Goal: Task Accomplishment & Management: Manage account settings

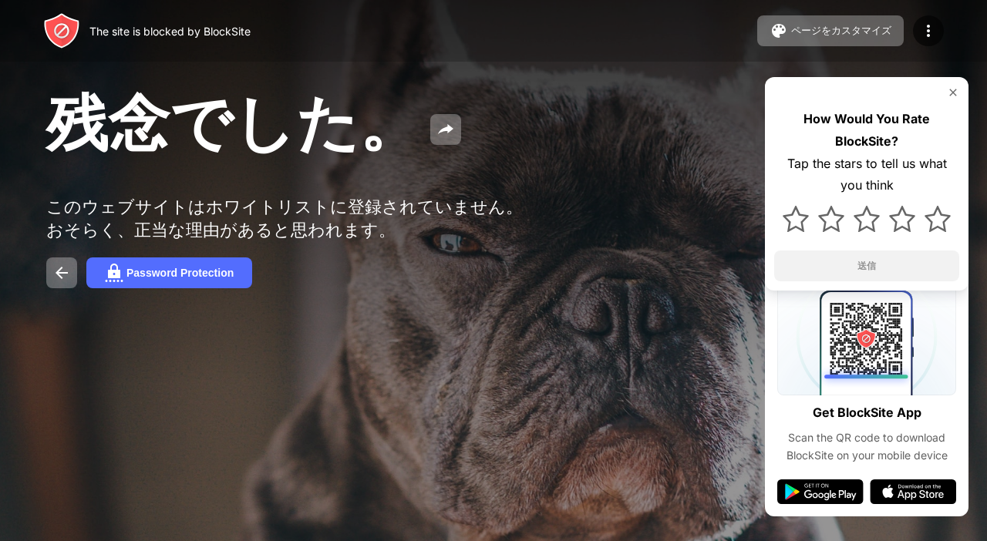
click at [620, 520] on div at bounding box center [493, 270] width 987 height 541
click at [610, 160] on div "残念でした。" at bounding box center [403, 124] width 715 height 83
click at [931, 41] on div at bounding box center [928, 30] width 31 height 31
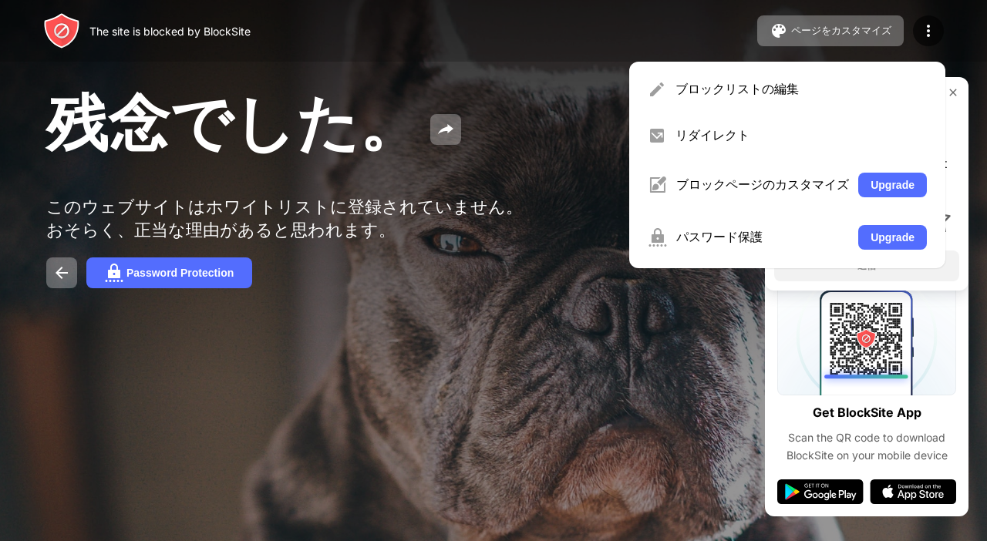
click at [690, 371] on div "残念でした。 このウェブサイトはホワイトリストに登録されていません。おそらく、正当な理由があると思われます。 Password Protection How …" at bounding box center [493, 185] width 987 height 371
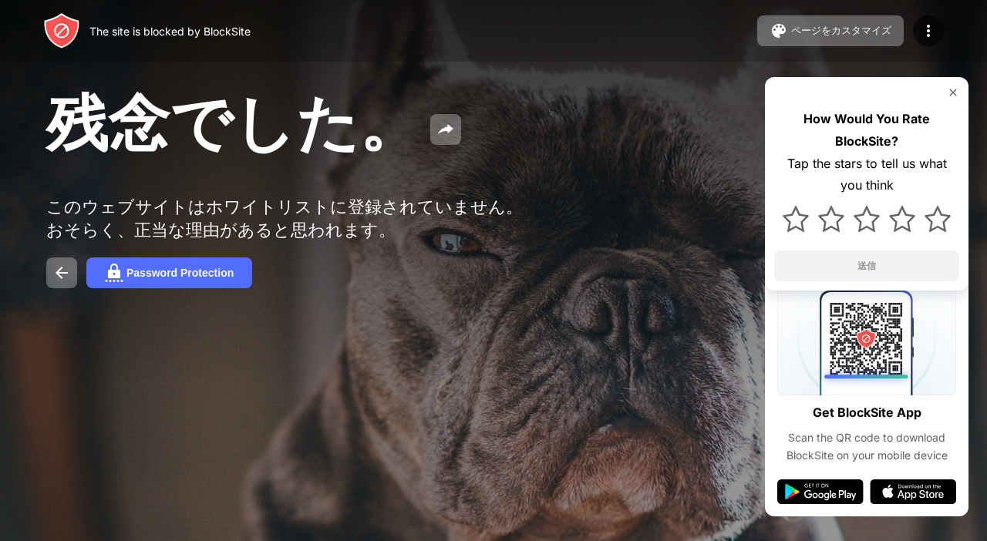
click at [639, 143] on div "残念でした。" at bounding box center [403, 124] width 715 height 83
click at [933, 40] on div at bounding box center [928, 30] width 31 height 31
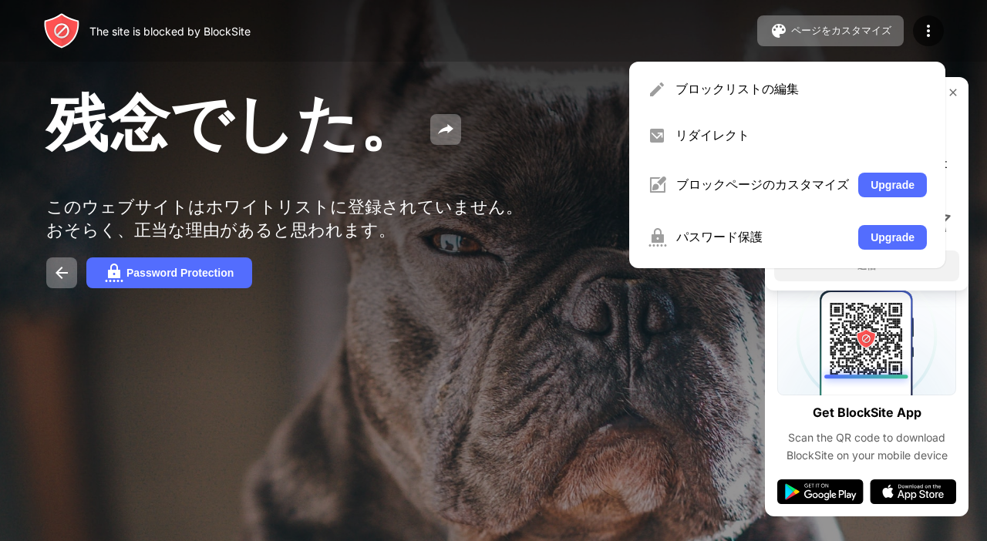
click at [534, 89] on div "残念でした。" at bounding box center [403, 124] width 715 height 83
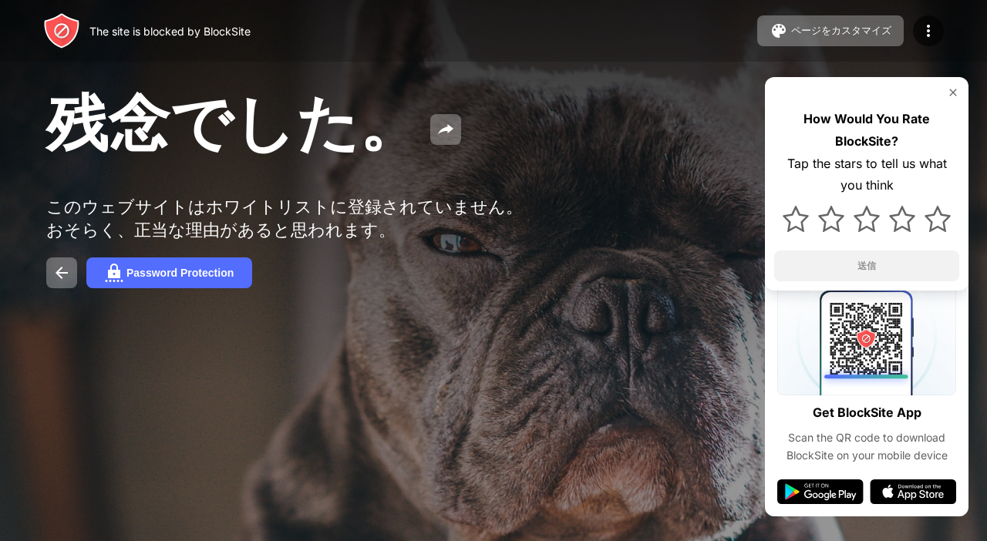
click at [593, 105] on div "残念でした。" at bounding box center [403, 124] width 715 height 83
click at [626, 99] on div "残念でした。" at bounding box center [403, 124] width 715 height 83
click at [935, 39] on img at bounding box center [928, 31] width 18 height 18
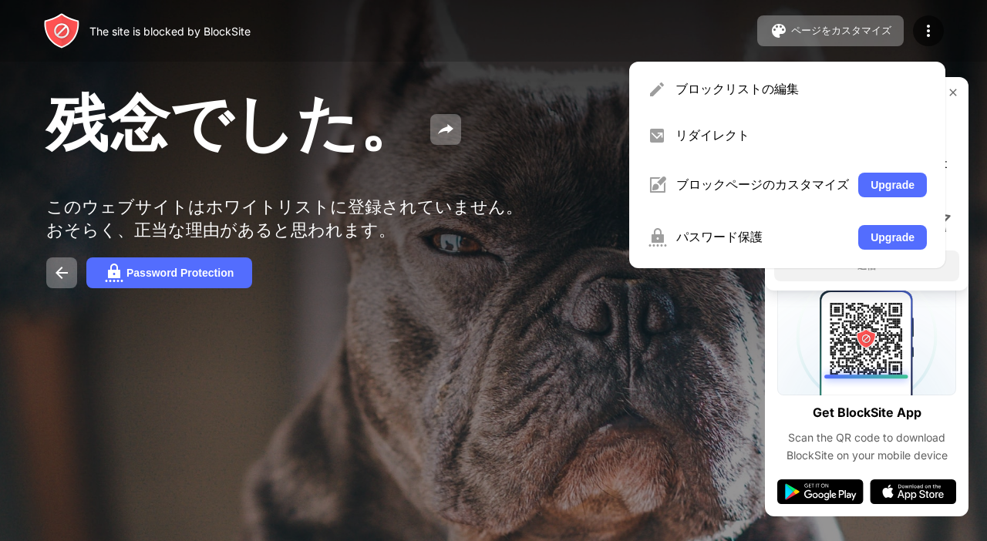
click at [655, 41] on div "The site is blocked by BlockSite ページをカスタマイズ ブロックリストの編集 リダイレクト ブロックページのカスタマイズ Up…" at bounding box center [493, 31] width 987 height 62
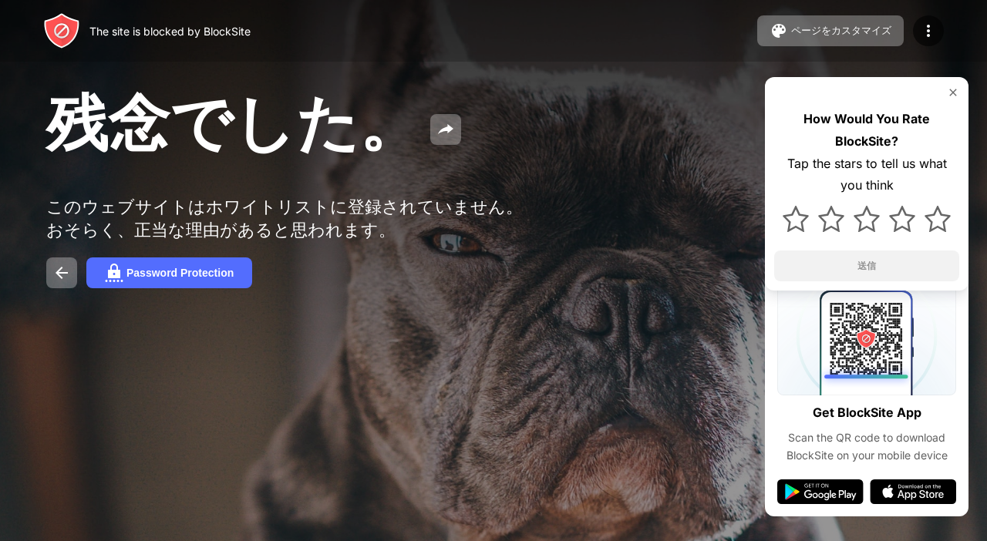
click at [932, 35] on img at bounding box center [928, 31] width 18 height 18
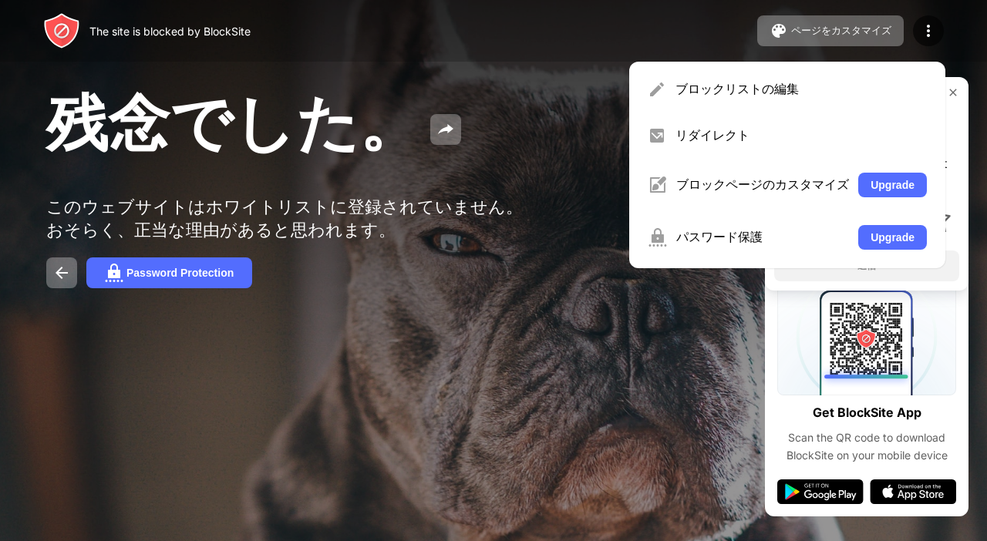
click at [788, 92] on div "ブロックリストの編集" at bounding box center [800, 89] width 251 height 17
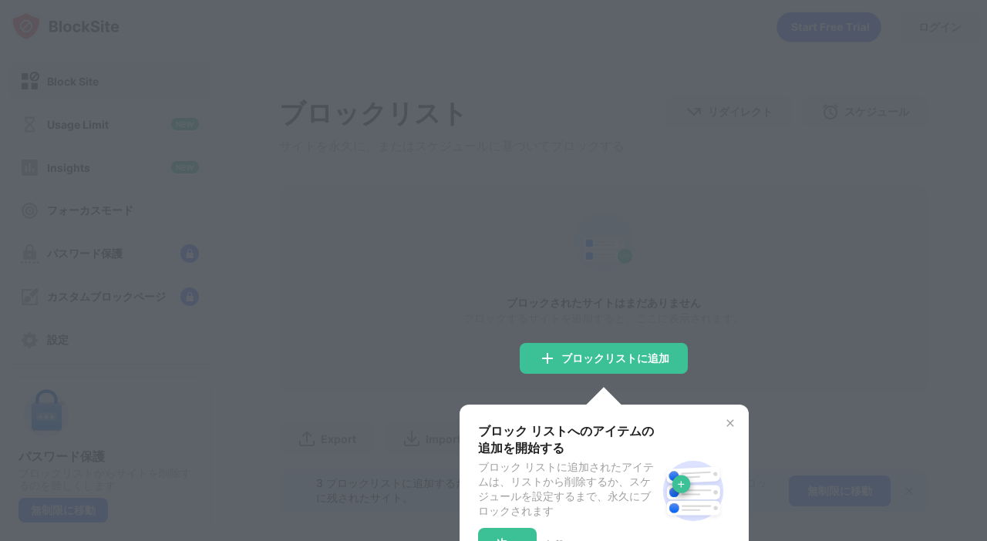
click at [957, 109] on div at bounding box center [493, 270] width 987 height 541
click at [941, 121] on div at bounding box center [493, 270] width 987 height 541
click at [724, 429] on img at bounding box center [730, 423] width 12 height 12
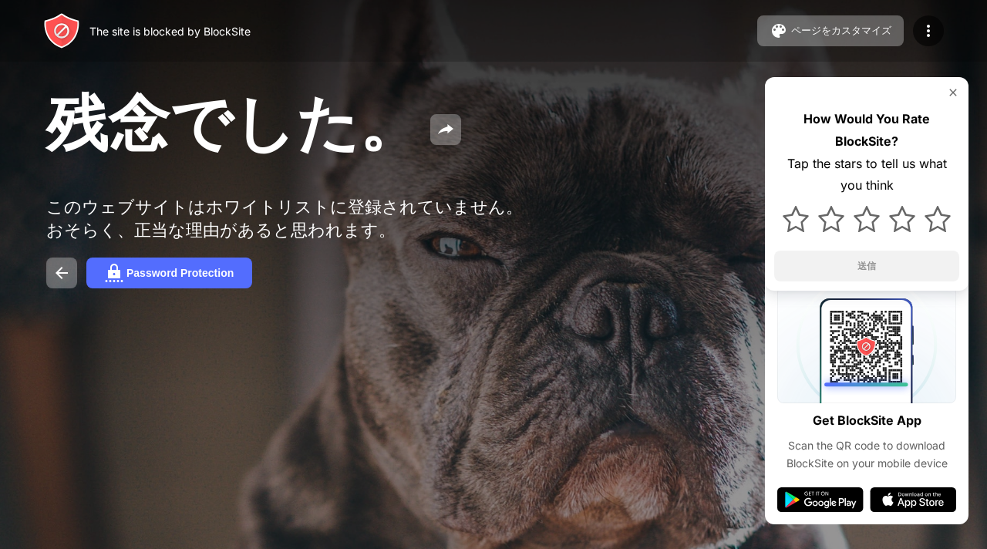
click at [919, 42] on div at bounding box center [928, 30] width 31 height 31
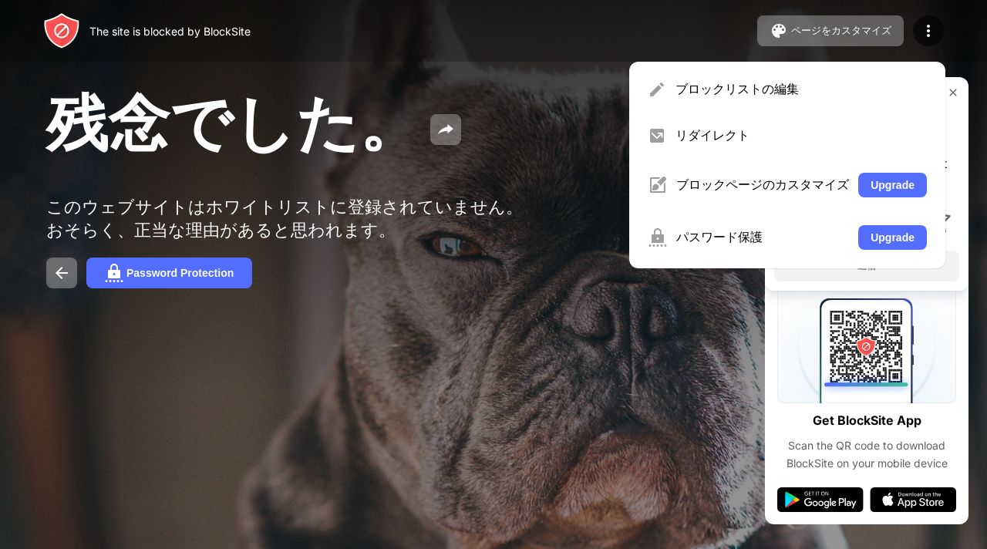
click at [844, 86] on div "ブロックリストの編集" at bounding box center [800, 89] width 251 height 17
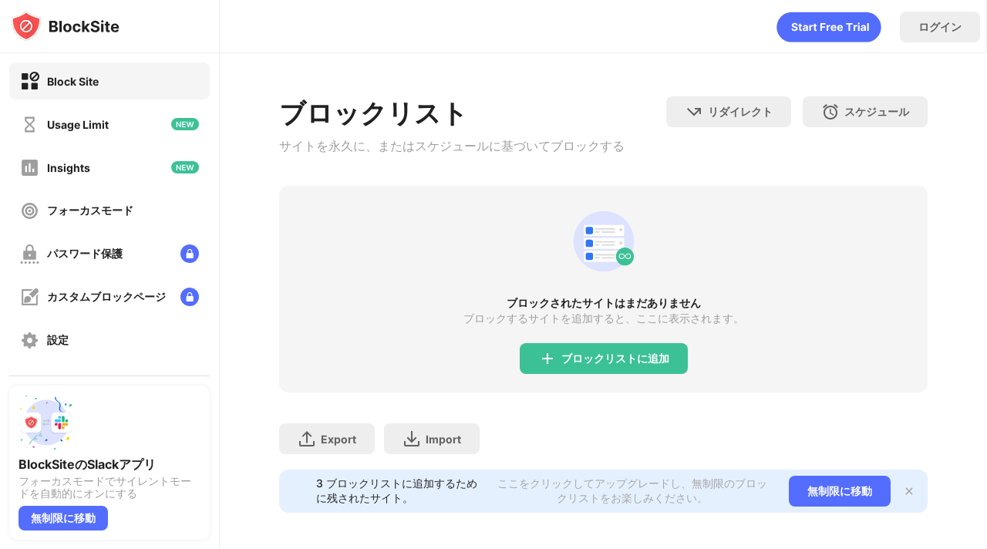
scroll to position [65, 0]
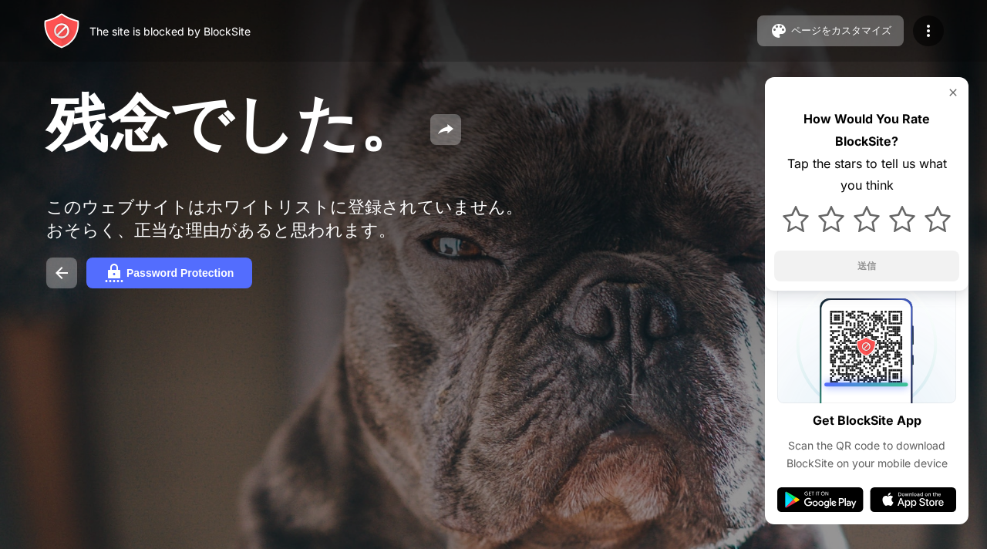
click at [925, 39] on img at bounding box center [928, 31] width 18 height 18
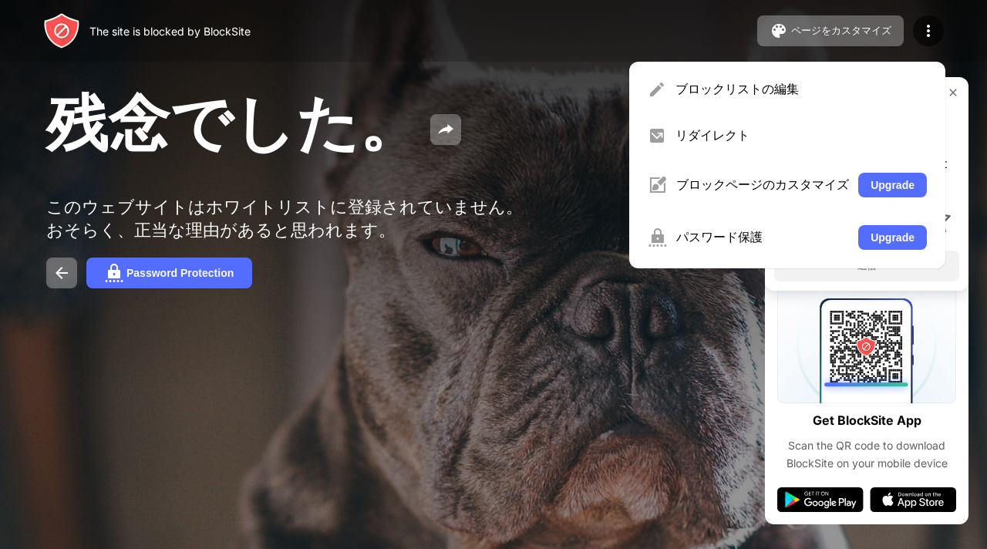
click at [794, 193] on div "ブロックページのカスタマイズ" at bounding box center [762, 184] width 173 height 17
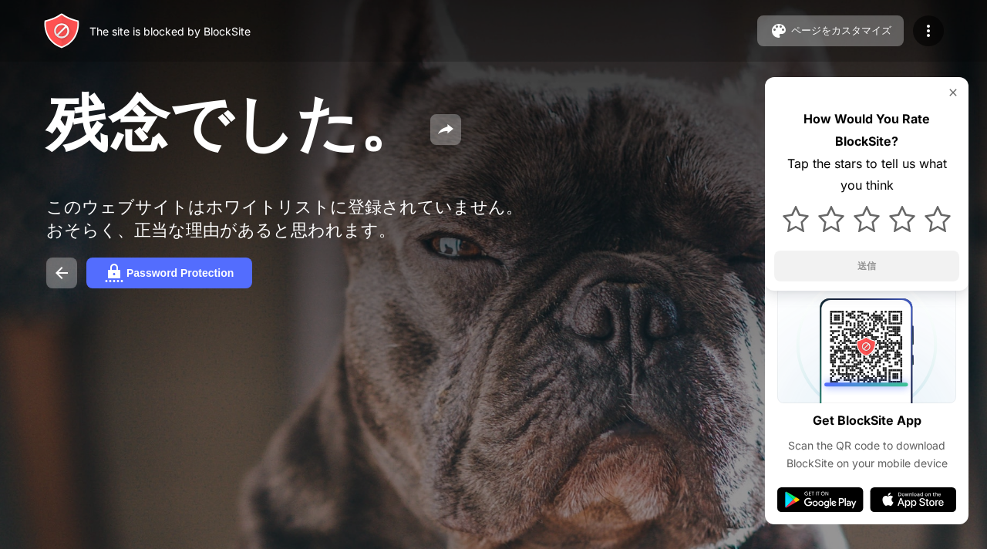
click at [919, 32] on img at bounding box center [928, 31] width 18 height 18
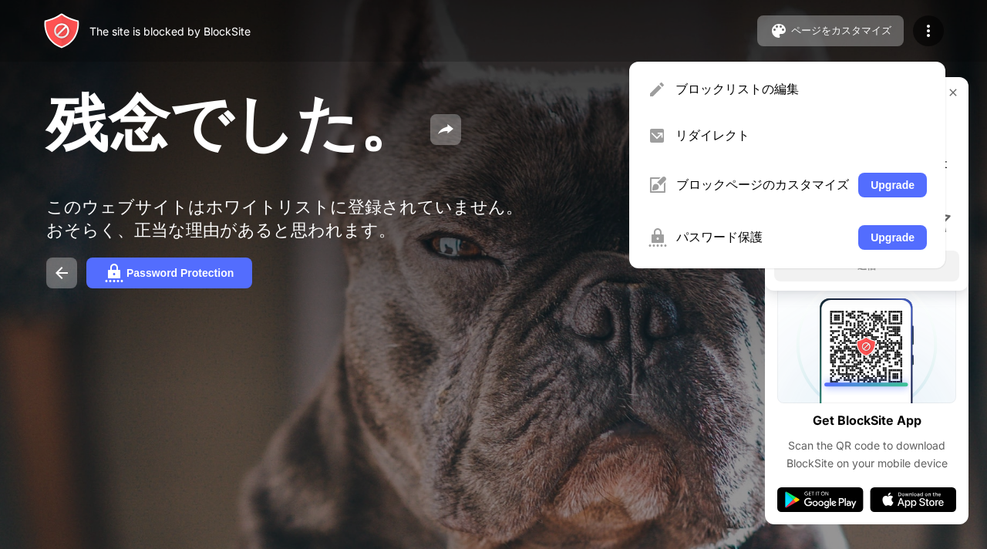
click at [714, 144] on div "リダイレクト" at bounding box center [800, 135] width 251 height 17
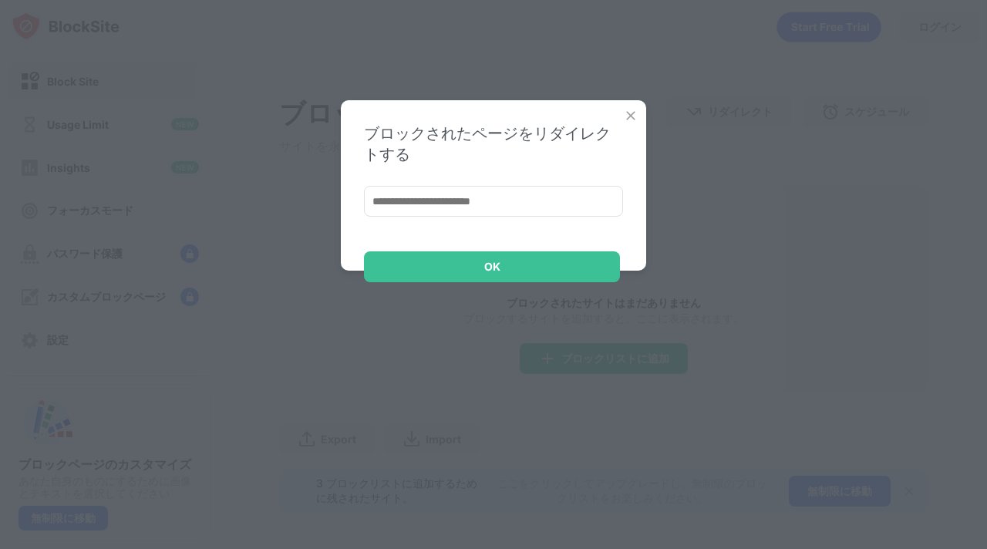
click at [627, 121] on img at bounding box center [630, 115] width 15 height 15
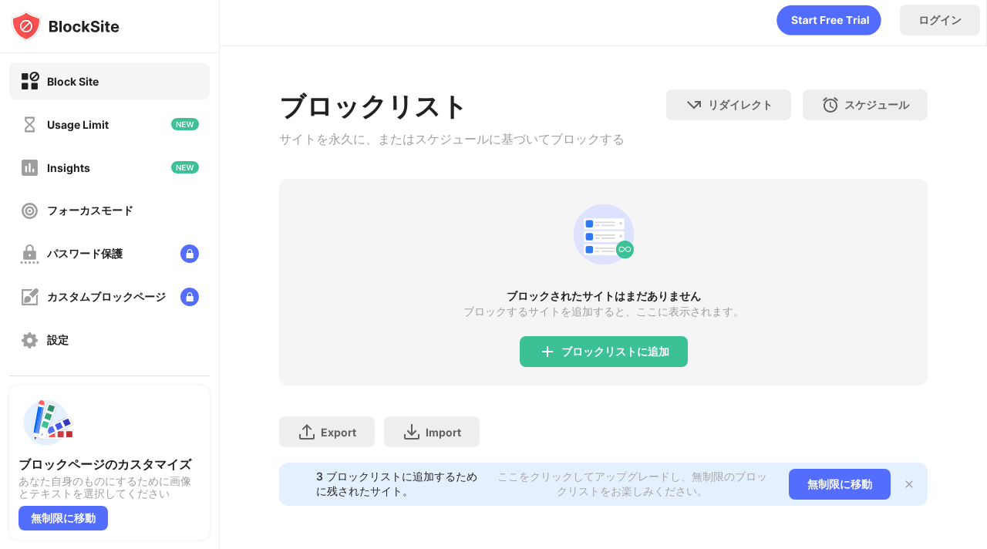
scroll to position [65, 0]
click at [59, 346] on div "設定" at bounding box center [58, 340] width 22 height 15
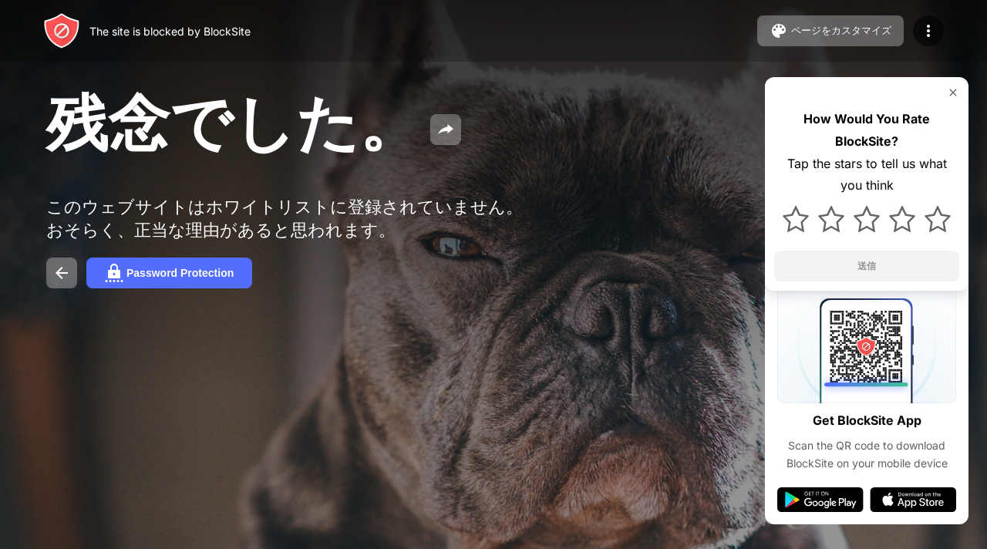
click at [446, 139] on img at bounding box center [445, 129] width 18 height 18
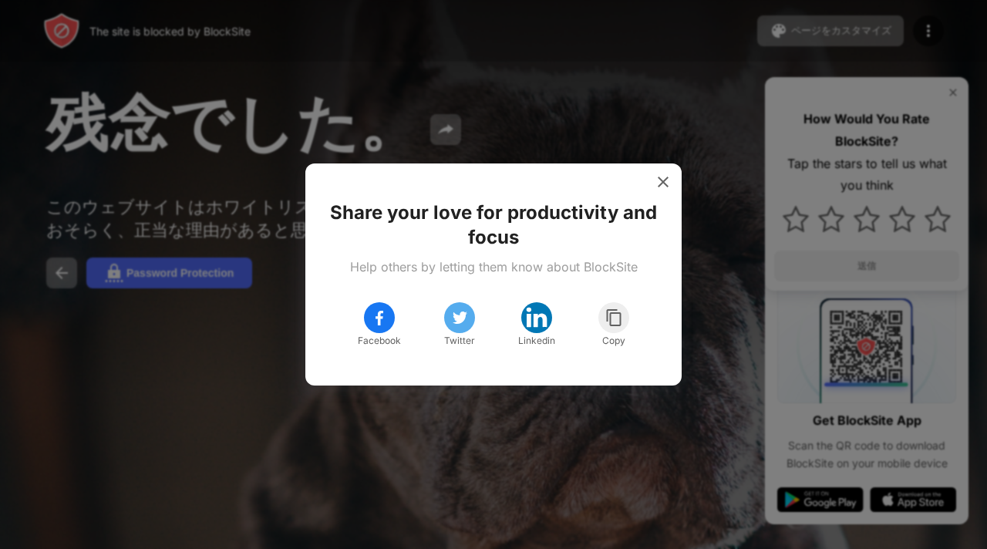
click at [666, 187] on img at bounding box center [662, 181] width 15 height 15
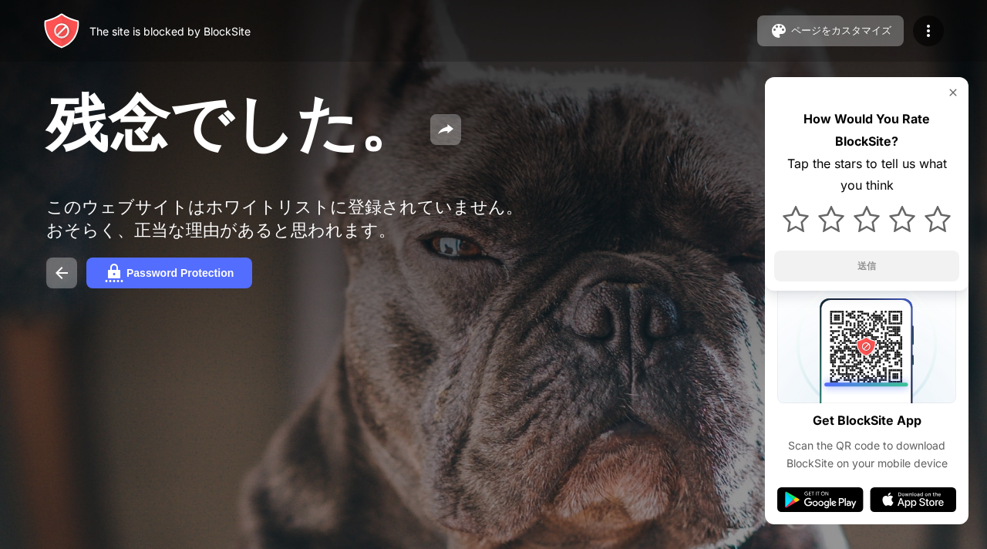
click at [647, 126] on div "残念でした。" at bounding box center [403, 124] width 715 height 83
click at [923, 43] on div at bounding box center [928, 30] width 31 height 31
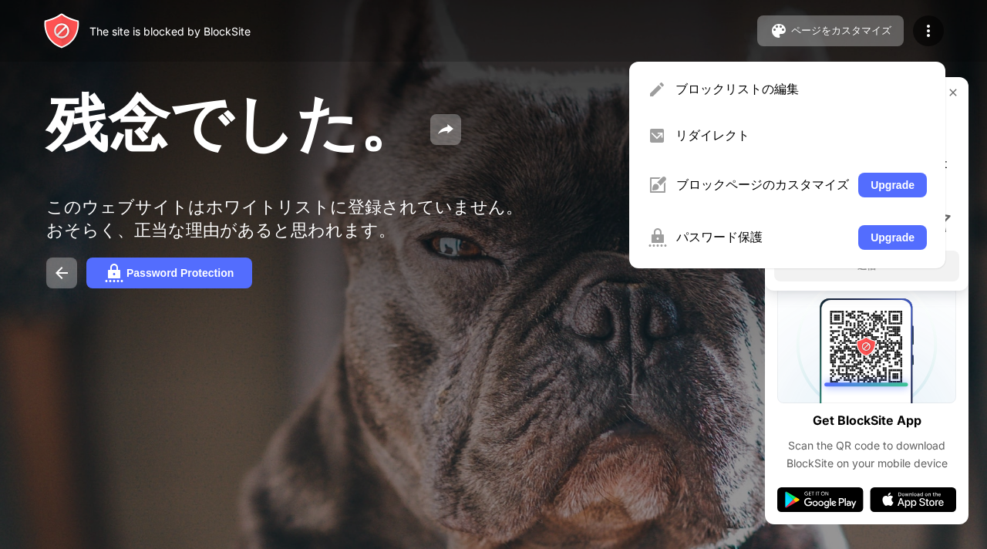
click at [779, 108] on div "ブロックリストの編集" at bounding box center [787, 89] width 298 height 37
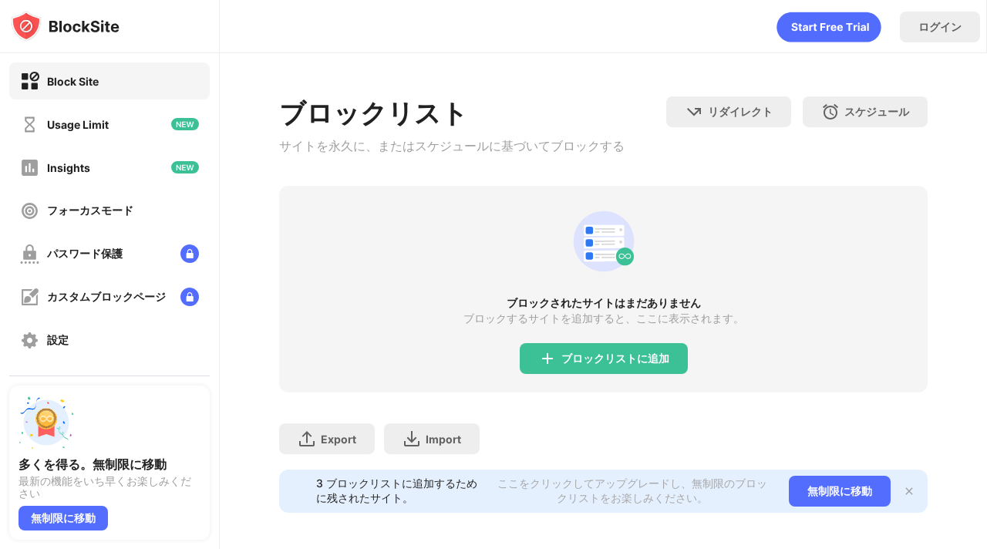
click at [74, 343] on div "設定" at bounding box center [109, 339] width 200 height 37
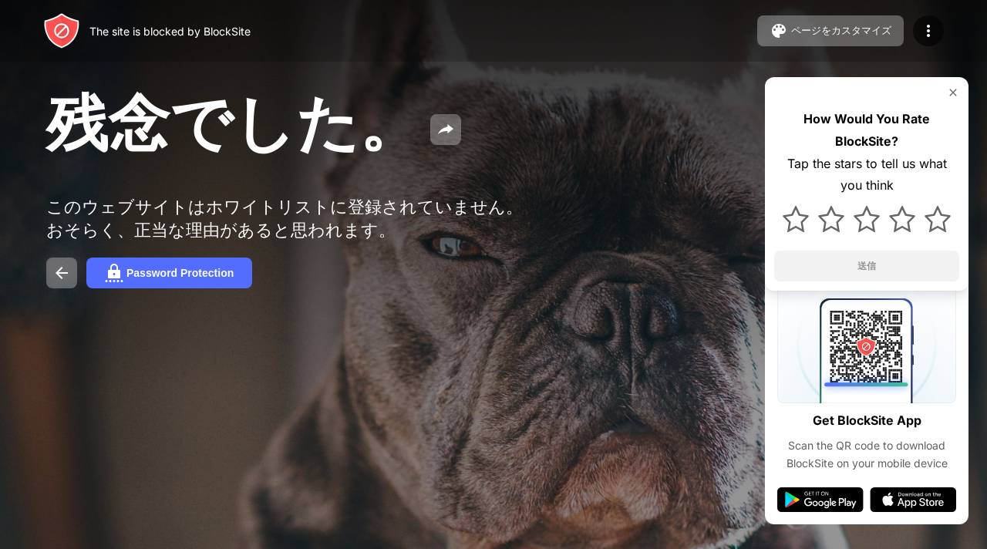
click at [713, 308] on div "残念でした。 このウェブサイトはホワイトリストに登録されていません。おそらく、正当な理由があると思われます。 Password Protection How …" at bounding box center [493, 185] width 987 height 371
click at [859, 42] on button "ページをカスタマイズ" at bounding box center [830, 30] width 146 height 31
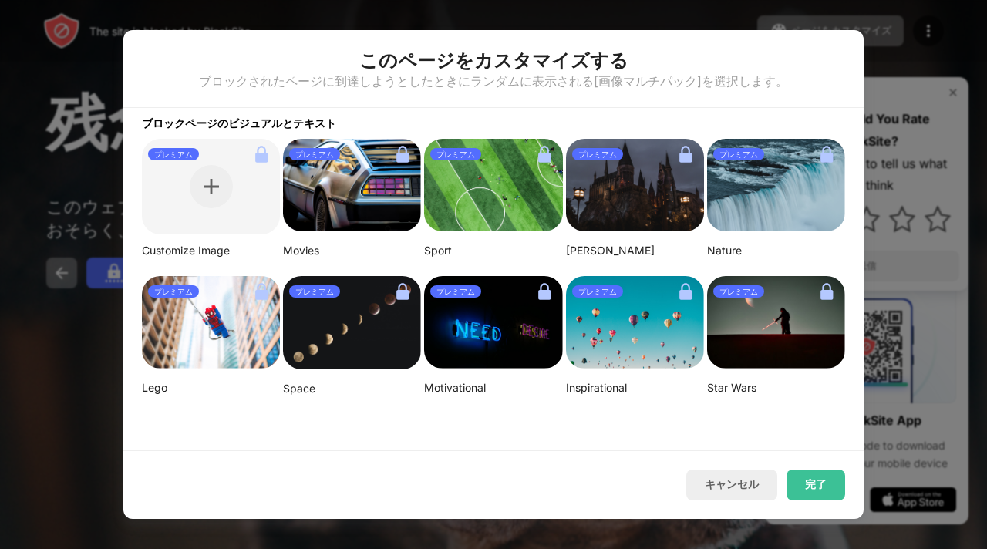
click at [66, 472] on div at bounding box center [493, 274] width 987 height 549
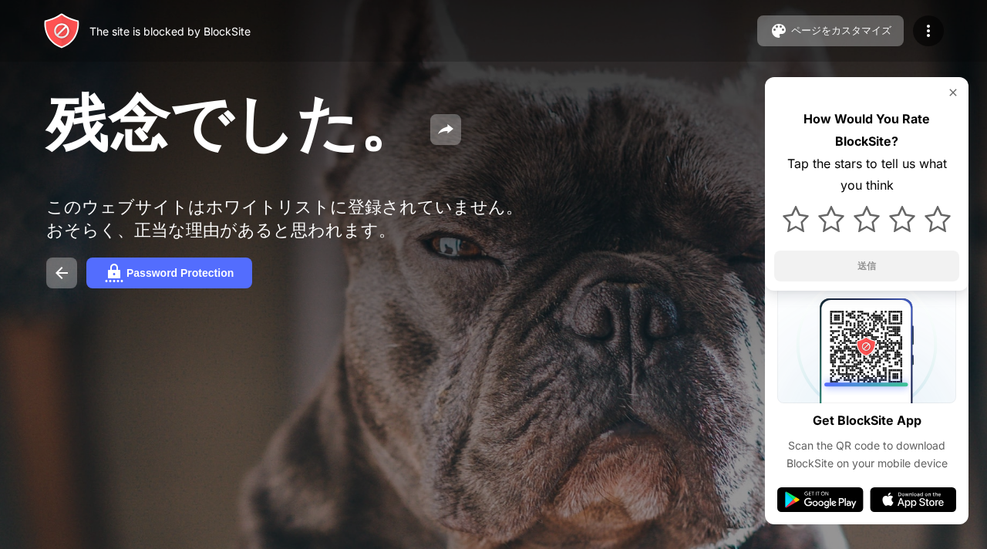
click at [923, 32] on img at bounding box center [928, 31] width 18 height 18
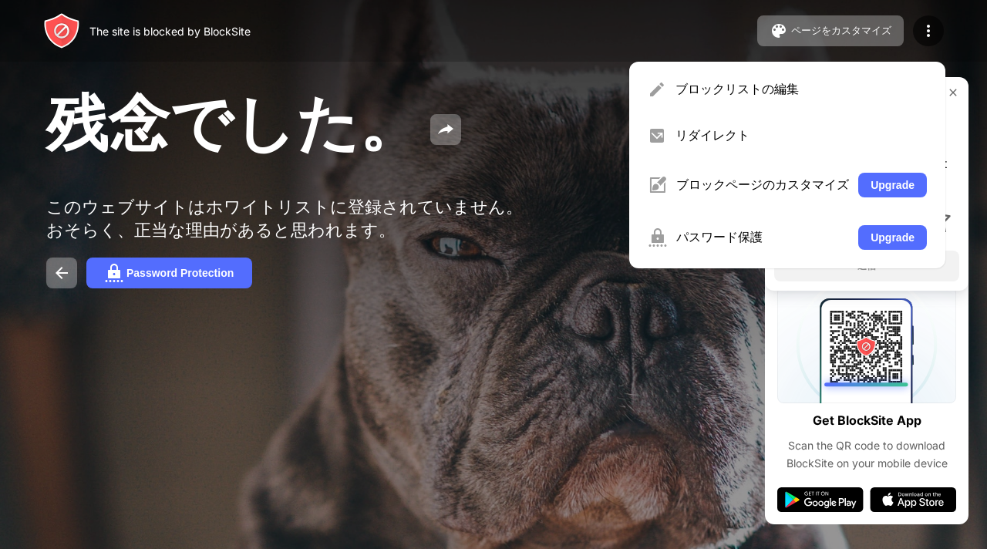
click at [962, 40] on div "The site is blocked by BlockSite ページをカスタマイズ ブロックリストの編集 リダイレクト ブロックページのカスタマイズ Up…" at bounding box center [493, 31] width 987 height 62
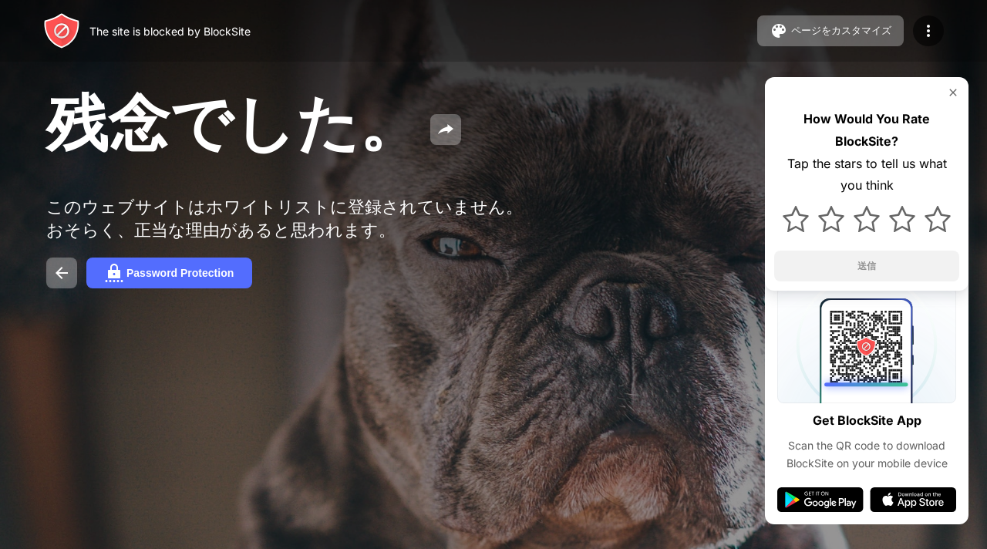
click at [953, 92] on img at bounding box center [952, 92] width 12 height 12
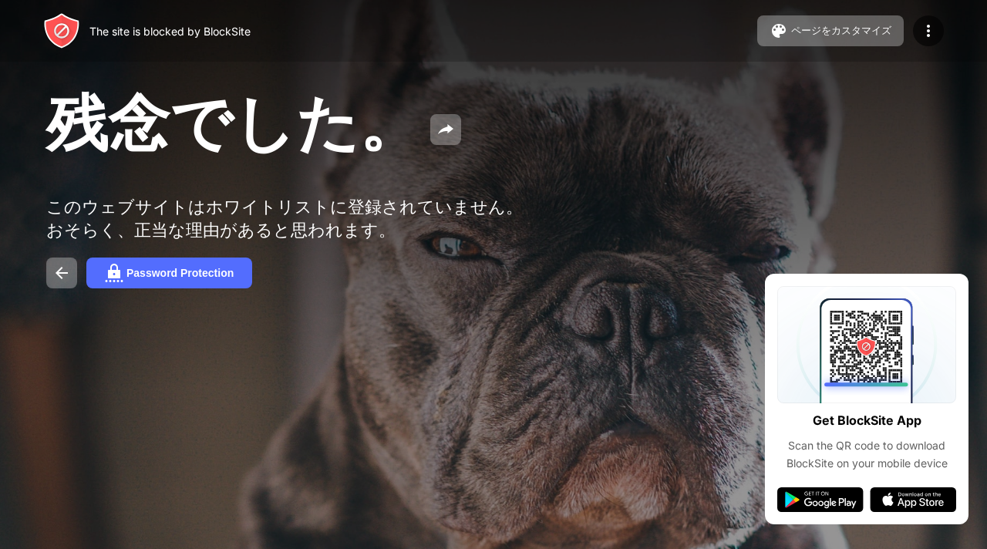
click at [926, 43] on div at bounding box center [928, 30] width 31 height 31
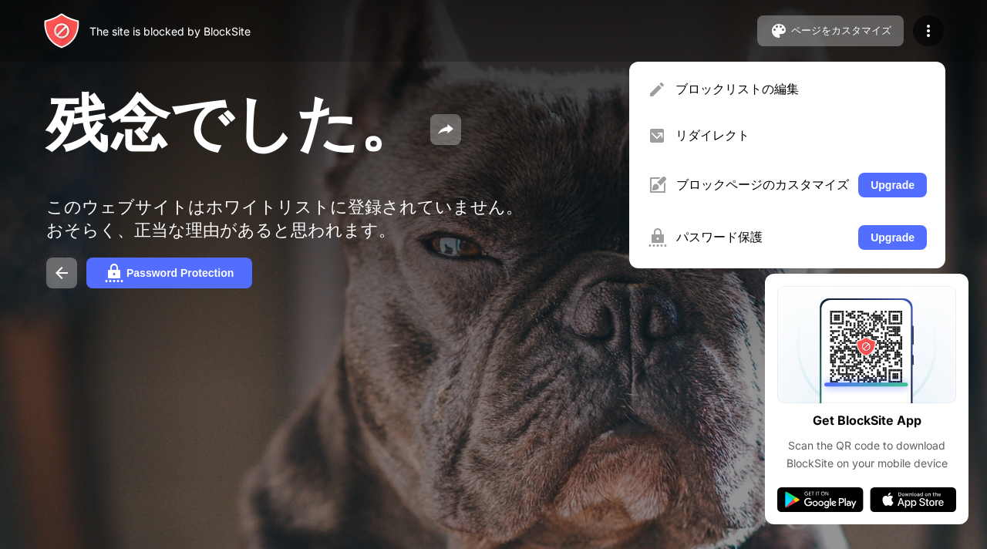
click at [802, 92] on div "ブロックリストの編集" at bounding box center [800, 89] width 251 height 17
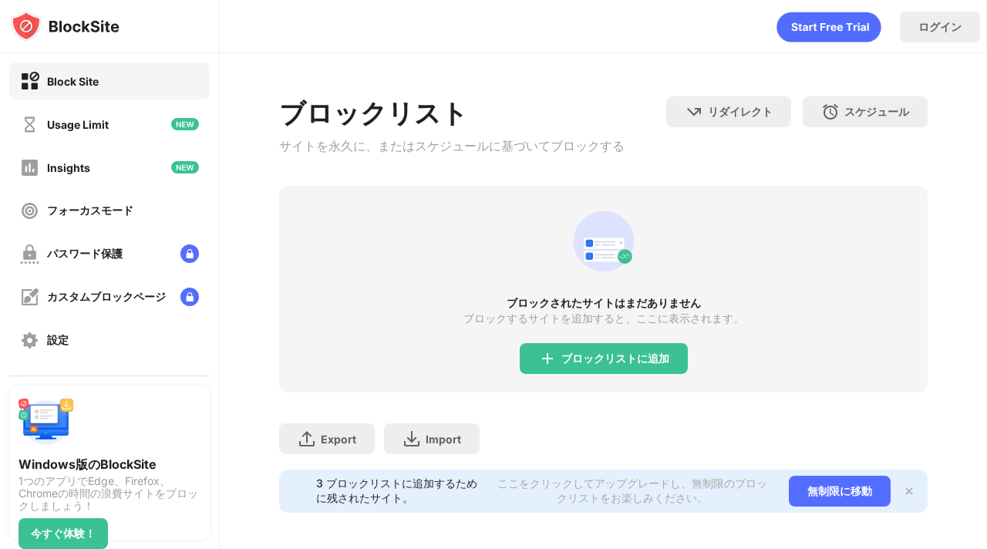
click at [60, 353] on div "設定" at bounding box center [109, 339] width 200 height 37
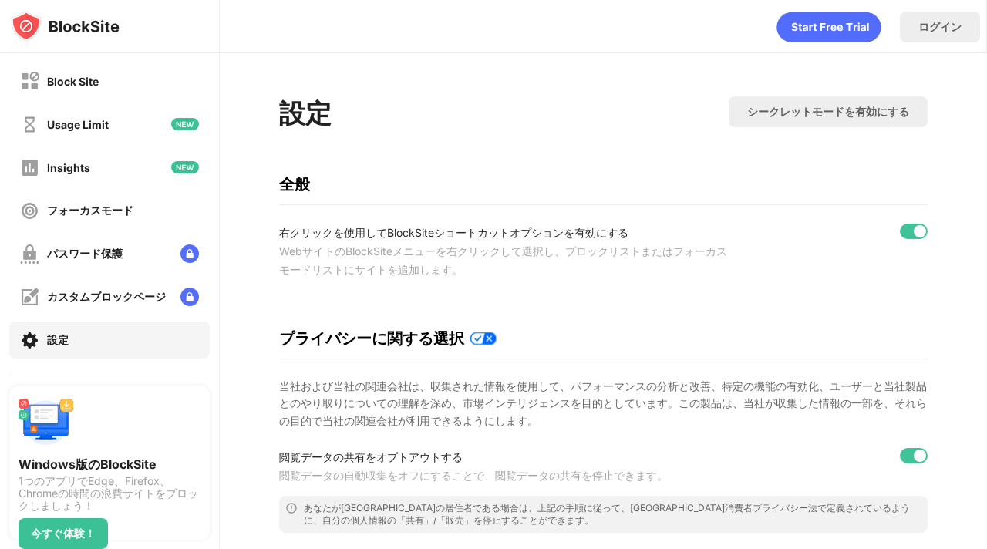
click at [913, 237] on div at bounding box center [919, 231] width 12 height 12
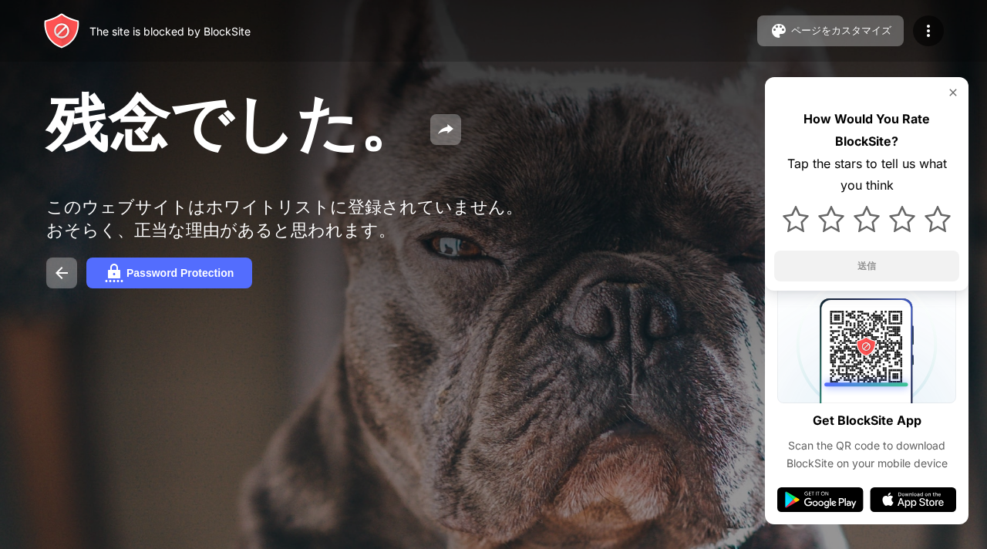
click at [614, 495] on div at bounding box center [493, 274] width 987 height 549
click at [66, 364] on div at bounding box center [228, 443] width 365 height 176
click at [65, 371] on div at bounding box center [228, 443] width 365 height 176
click at [62, 364] on div at bounding box center [228, 443] width 365 height 176
click at [89, 442] on div at bounding box center [228, 443] width 365 height 176
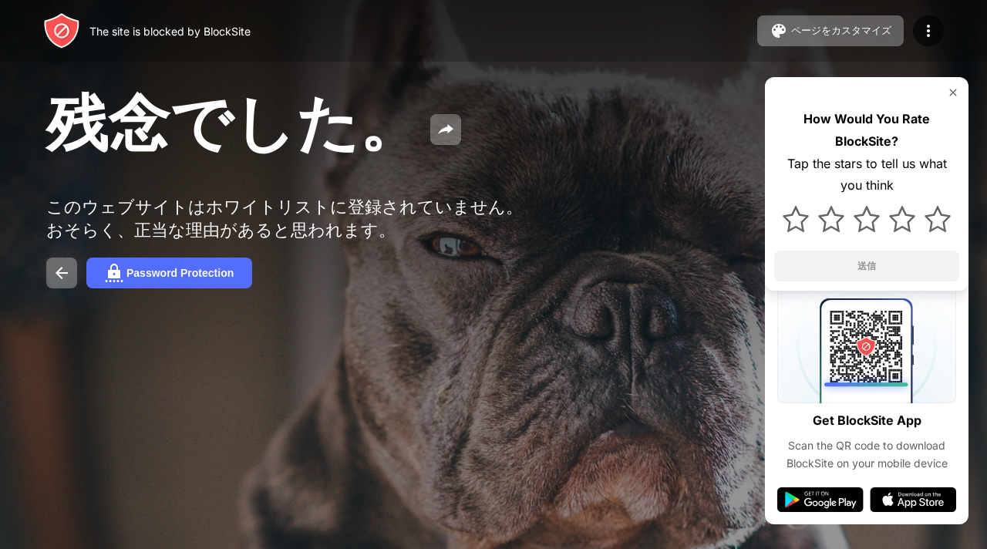
click at [433, 145] on button at bounding box center [445, 129] width 31 height 31
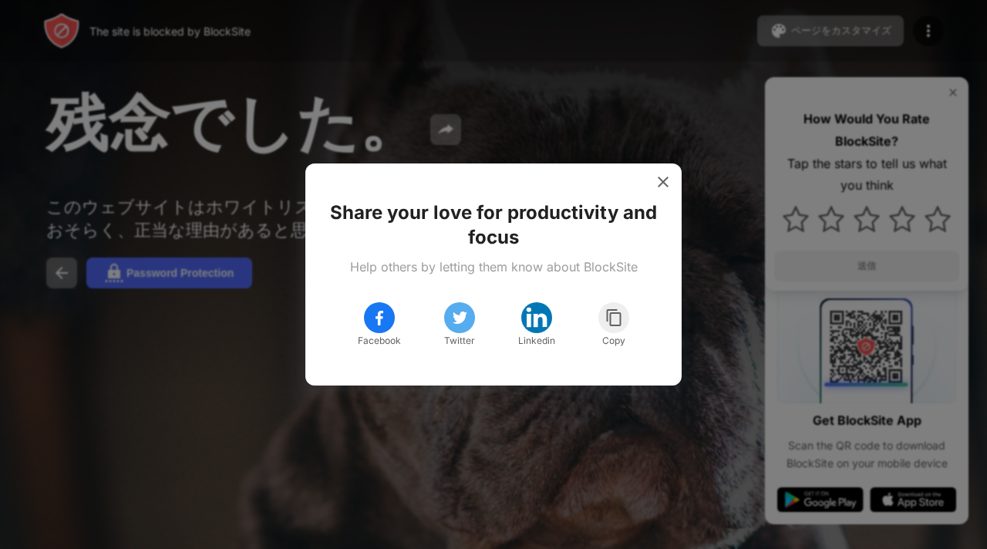
click at [660, 188] on img at bounding box center [662, 181] width 15 height 15
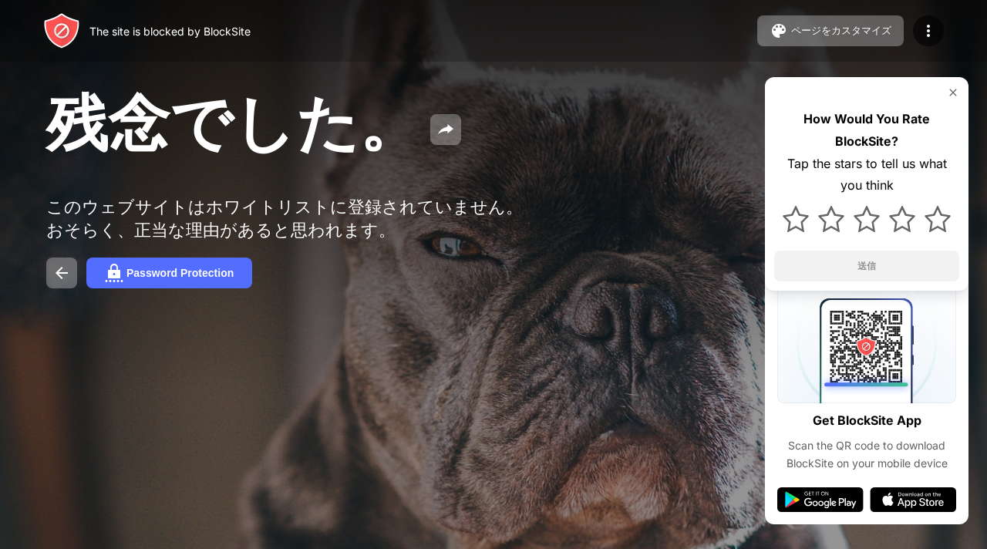
click at [869, 31] on div "ページをカスタマイズ" at bounding box center [841, 31] width 100 height 14
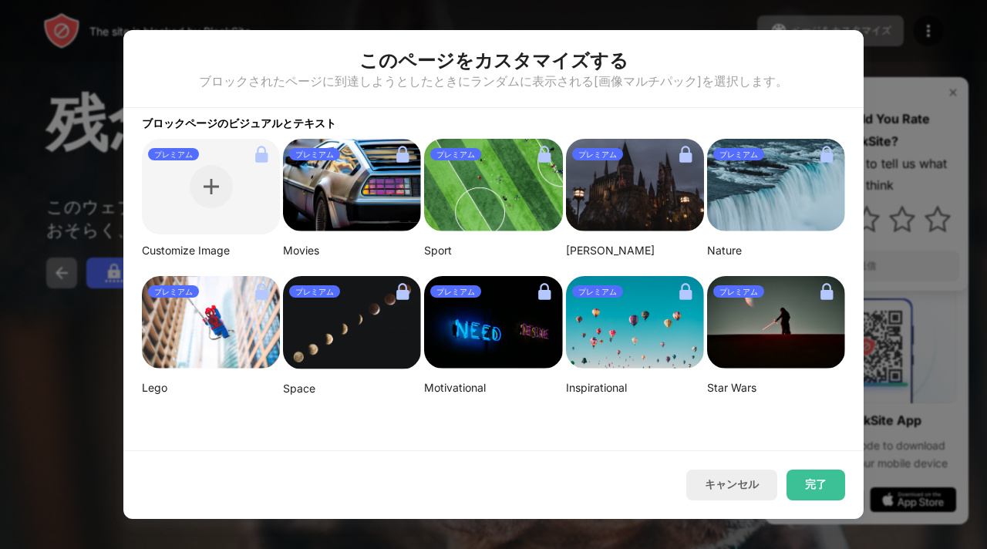
click at [57, 455] on div at bounding box center [493, 274] width 987 height 549
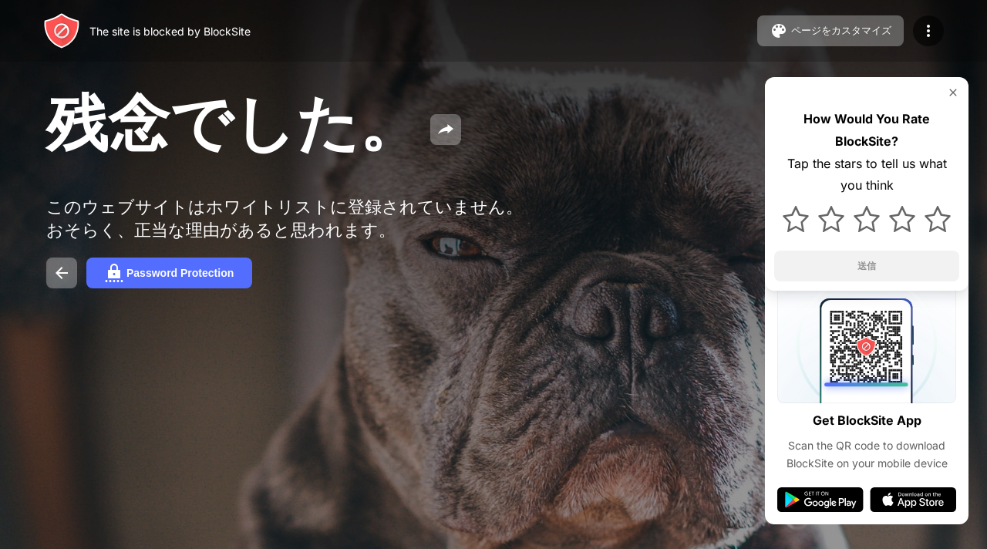
click at [930, 35] on img at bounding box center [928, 31] width 18 height 18
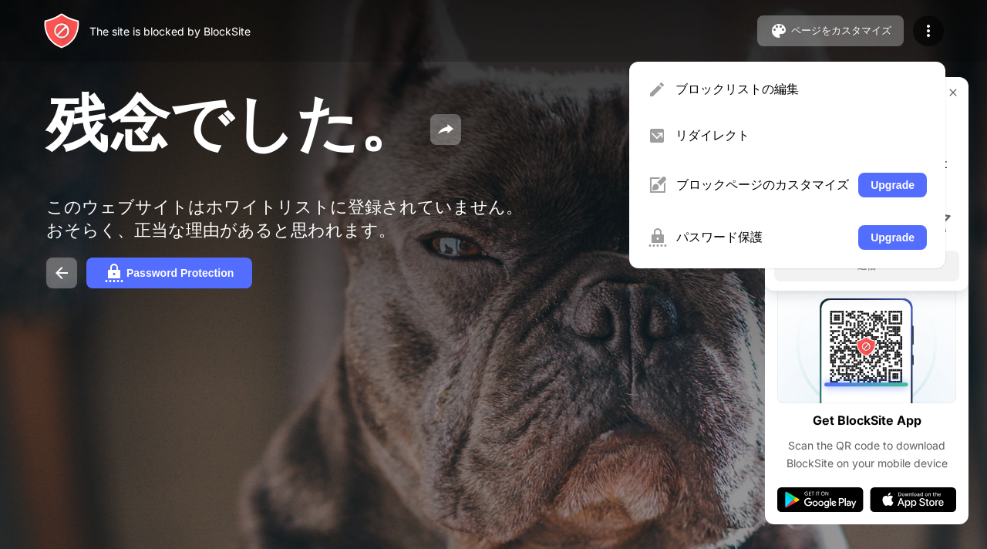
click at [814, 193] on div "ブロックページのカスタマイズ" at bounding box center [762, 184] width 173 height 17
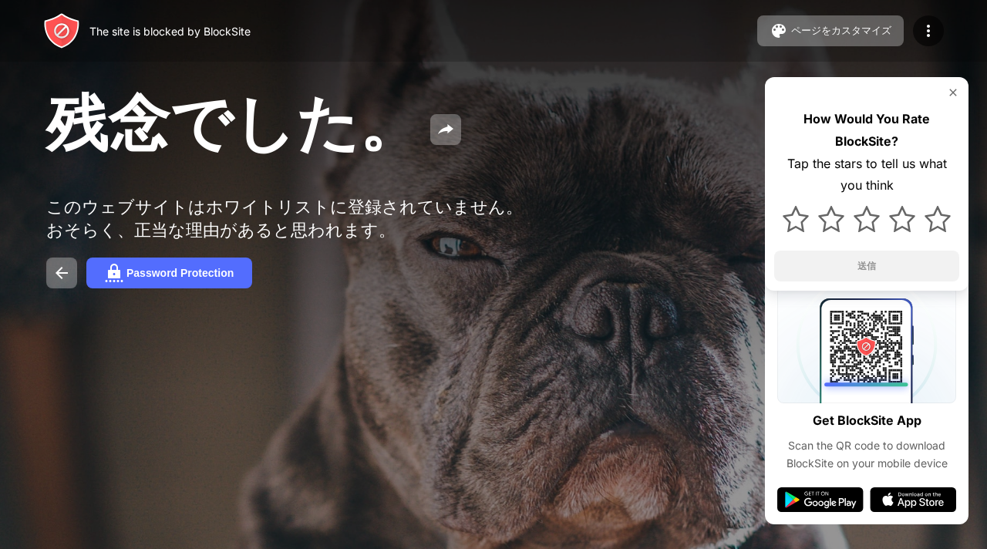
click at [931, 35] on img at bounding box center [928, 31] width 18 height 18
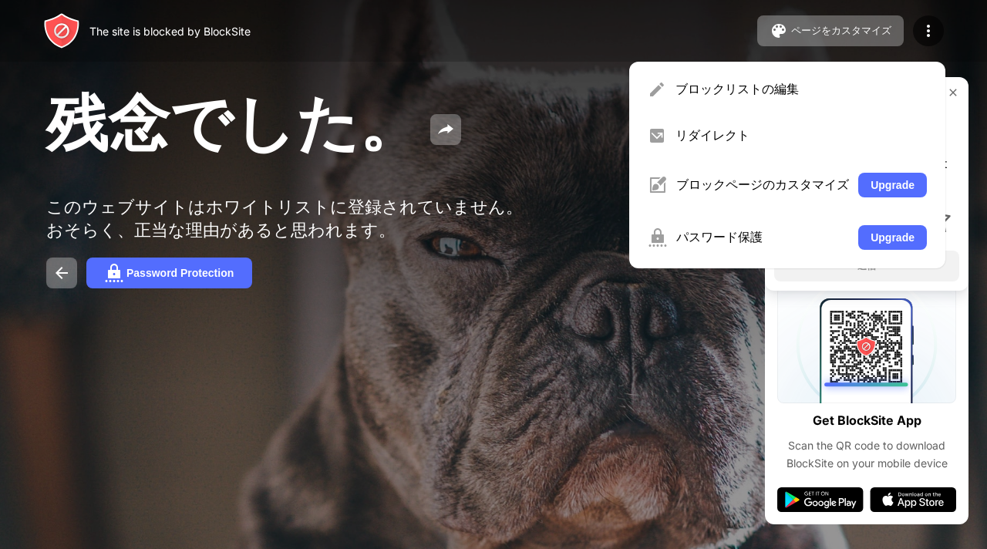
click at [802, 98] on div "ブロックリストの編集" at bounding box center [800, 89] width 251 height 17
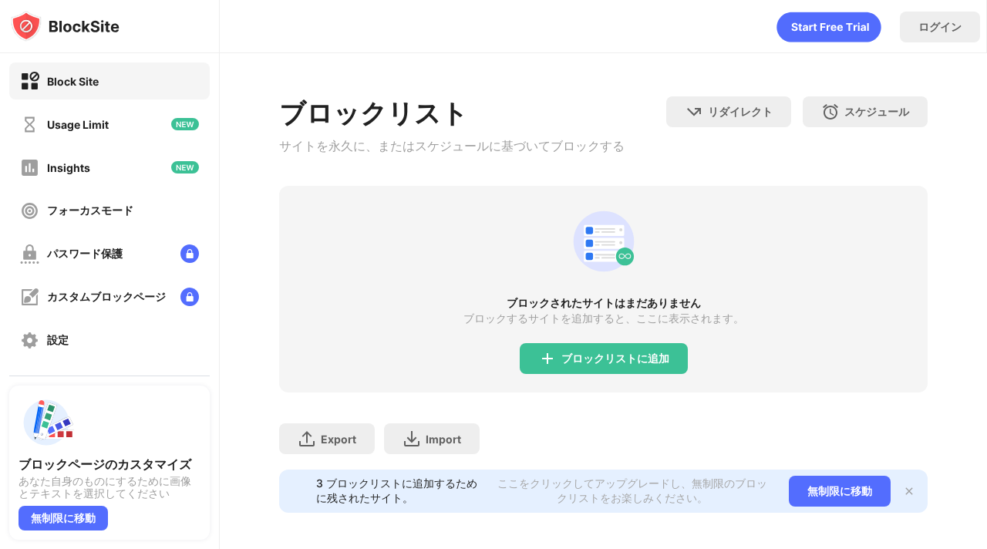
click at [36, 91] on div "Block Site" at bounding box center [59, 81] width 79 height 19
click at [99, 140] on div "Usage Limit" at bounding box center [109, 124] width 200 height 37
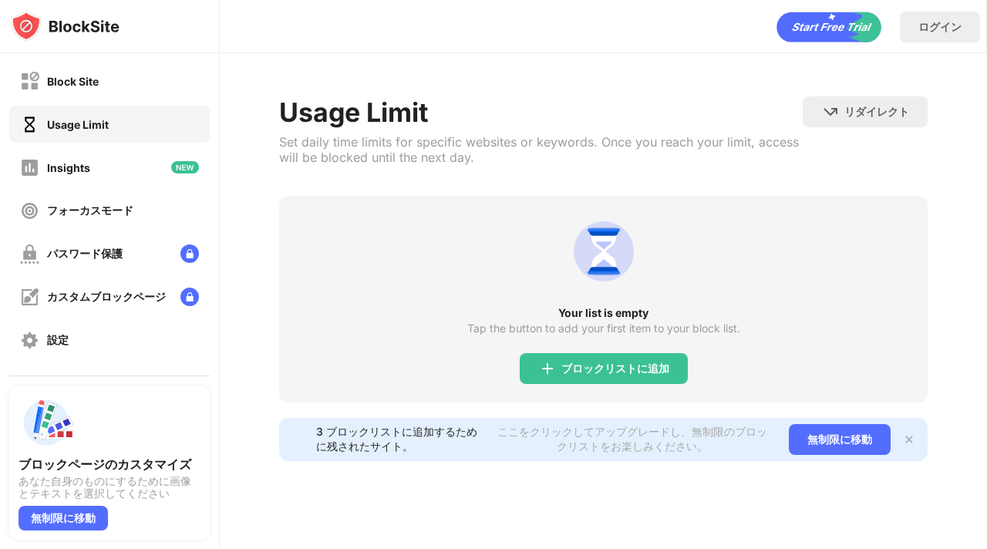
click at [88, 174] on div "Insights" at bounding box center [68, 167] width 43 height 13
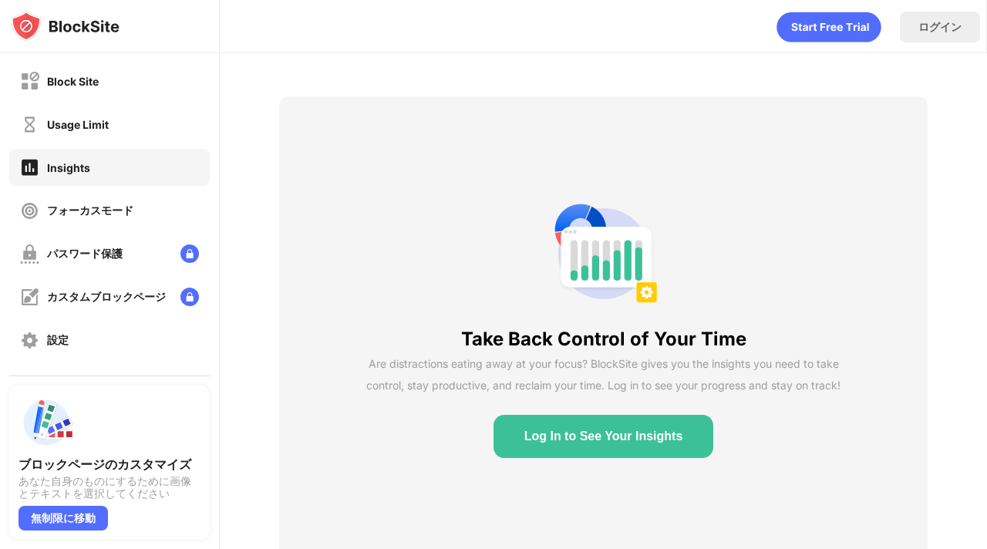
click at [88, 218] on div "フォーカスモード" at bounding box center [90, 210] width 86 height 15
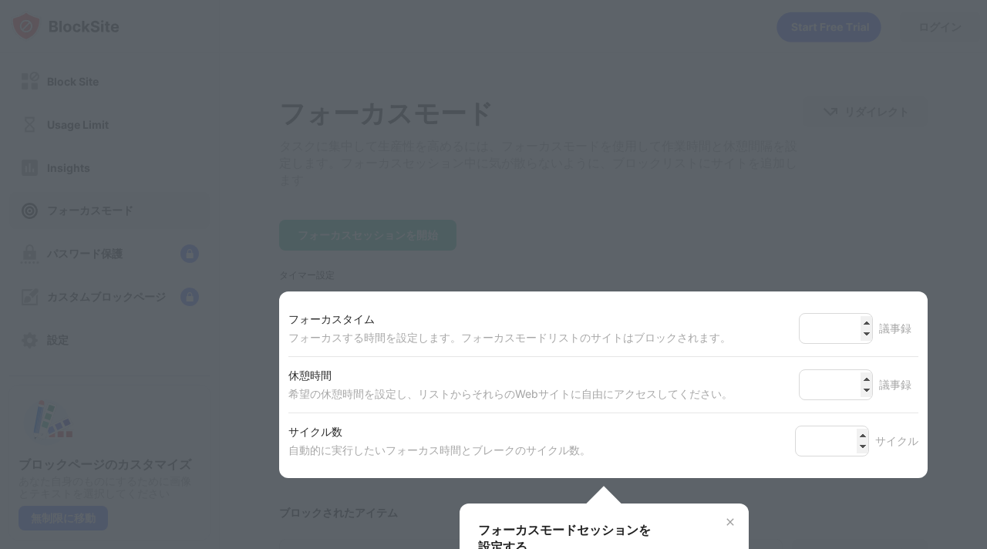
click at [940, 242] on div at bounding box center [493, 274] width 987 height 549
click at [931, 291] on div at bounding box center [493, 274] width 987 height 549
click at [25, 327] on div at bounding box center [493, 274] width 987 height 549
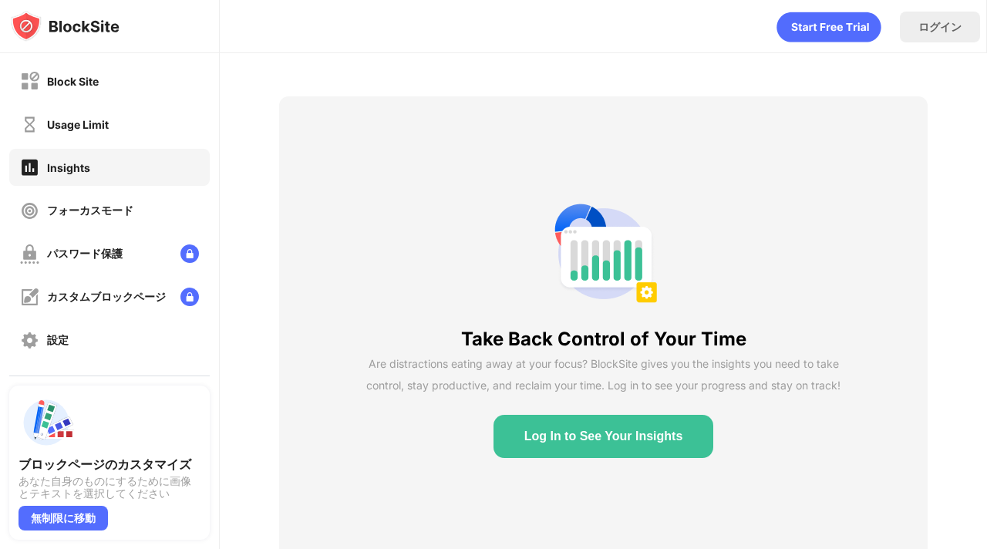
click at [67, 348] on div "設定" at bounding box center [58, 340] width 22 height 15
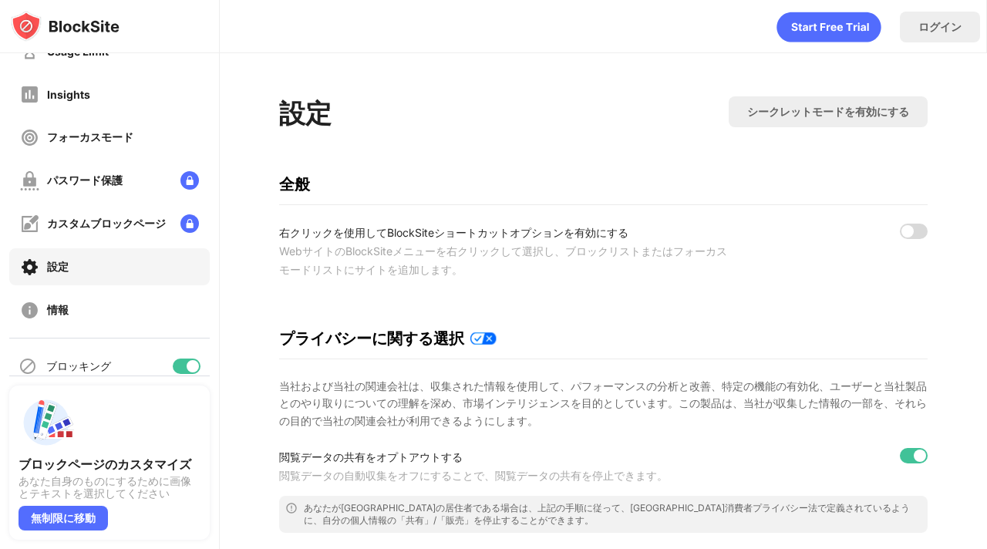
scroll to position [91, 0]
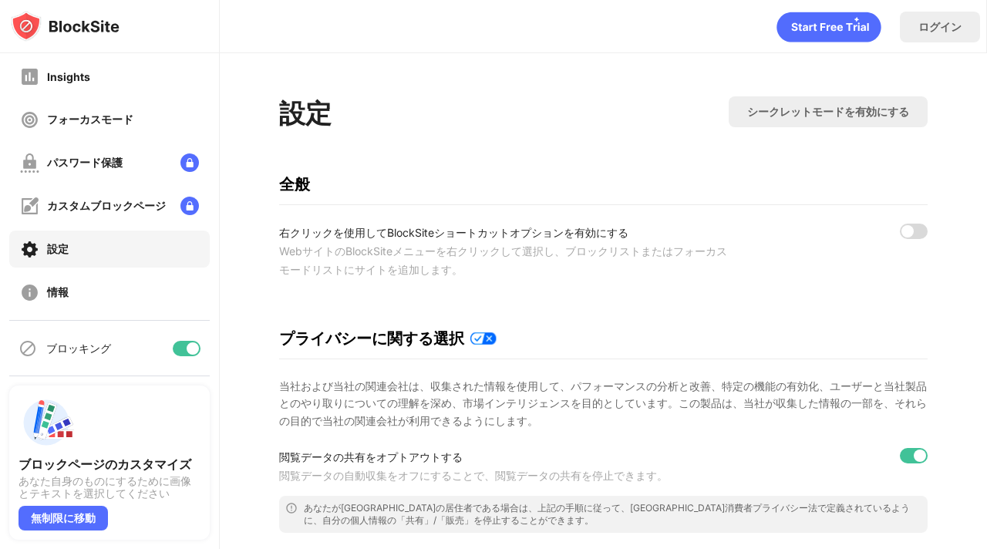
click at [178, 353] on div at bounding box center [187, 348] width 28 height 15
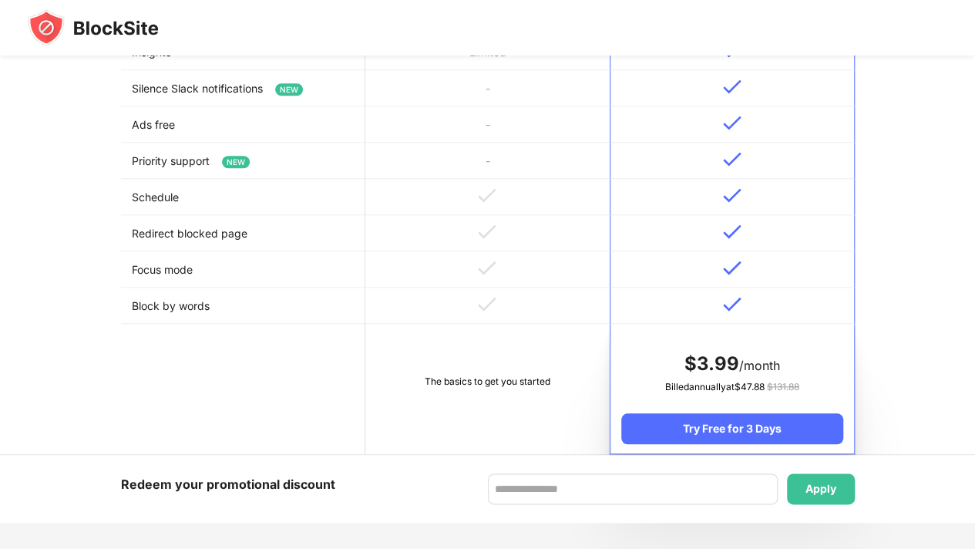
click at [48, 405] on div "Basic Get some features to help with your productivity The basics to get you st…" at bounding box center [487, 23] width 975 height 863
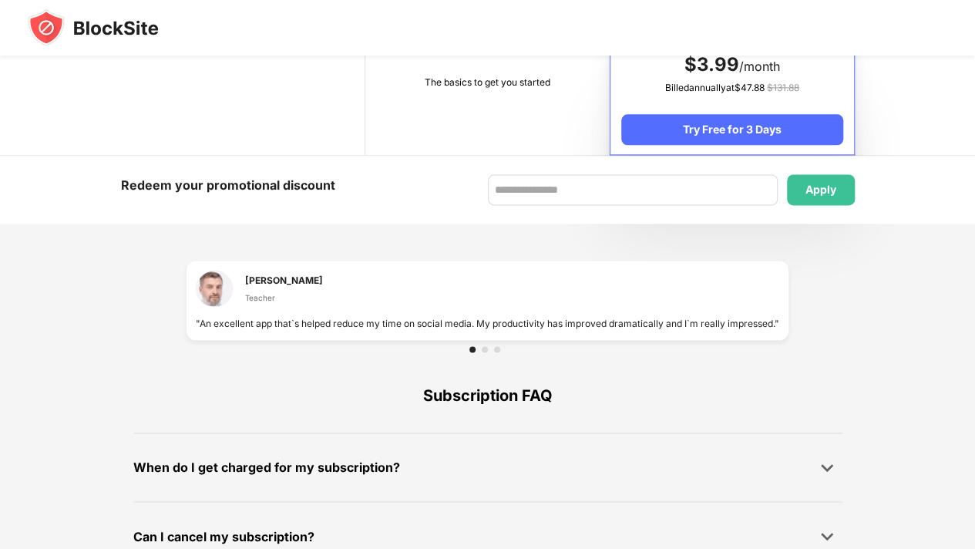
scroll to position [923, 0]
